Goal: Check status: Check status

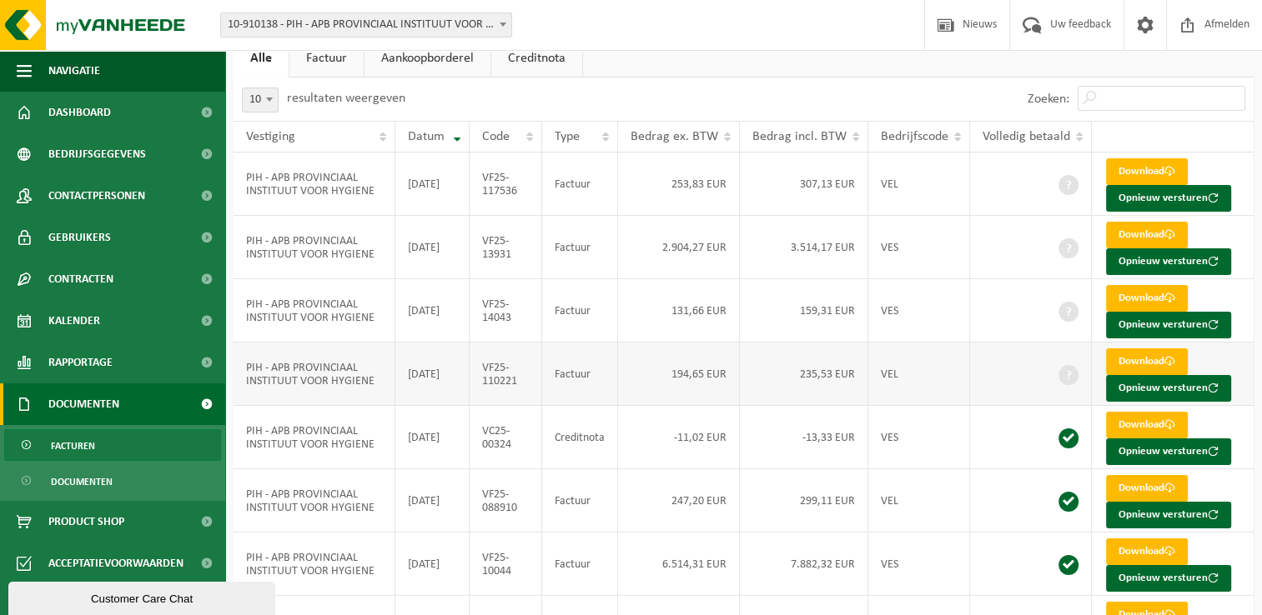
scroll to position [137, 0]
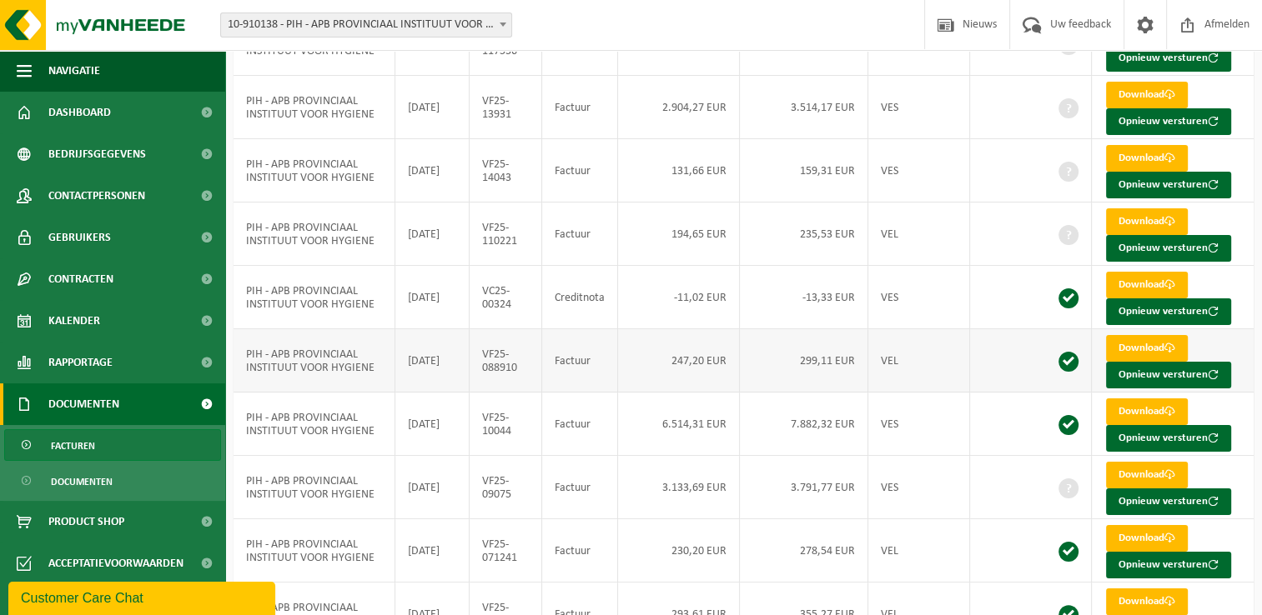
scroll to position [220, 0]
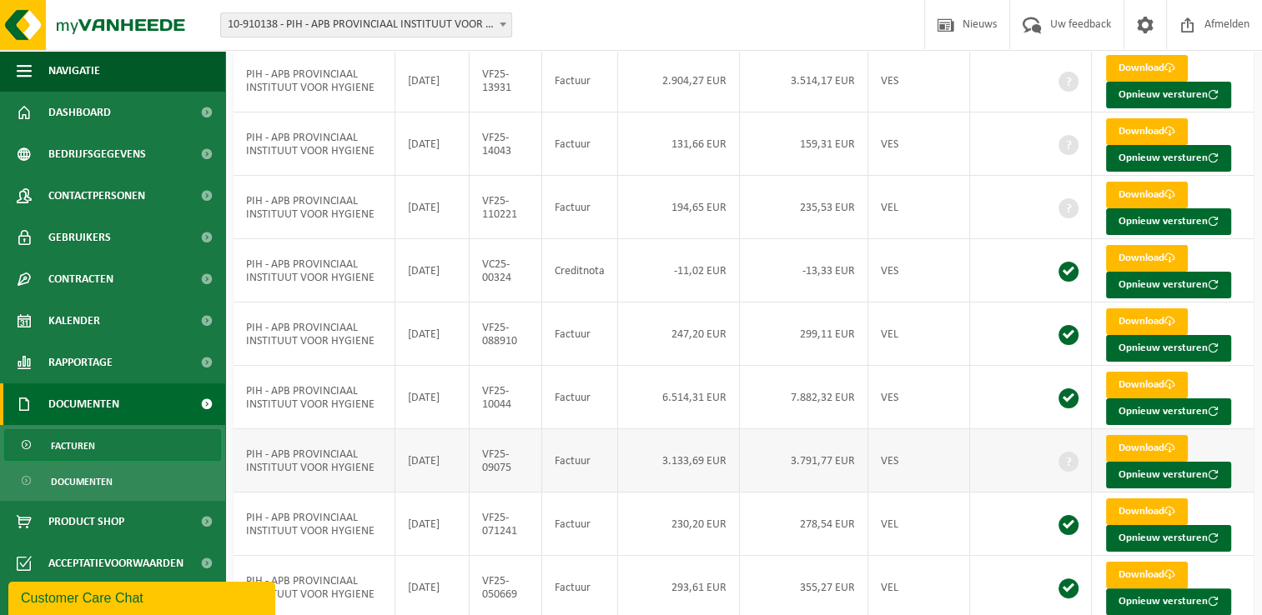
click at [682, 455] on td "3.133,69 EUR" at bounding box center [679, 460] width 122 height 63
